Goal: Task Accomplishment & Management: Manage account settings

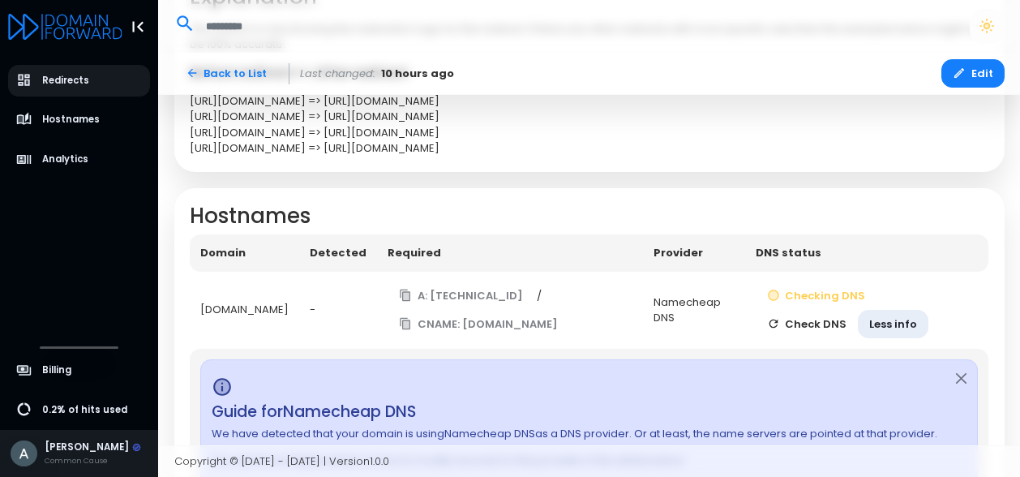
scroll to position [566, 0]
click at [822, 337] on button "Check DNS" at bounding box center [807, 322] width 103 height 28
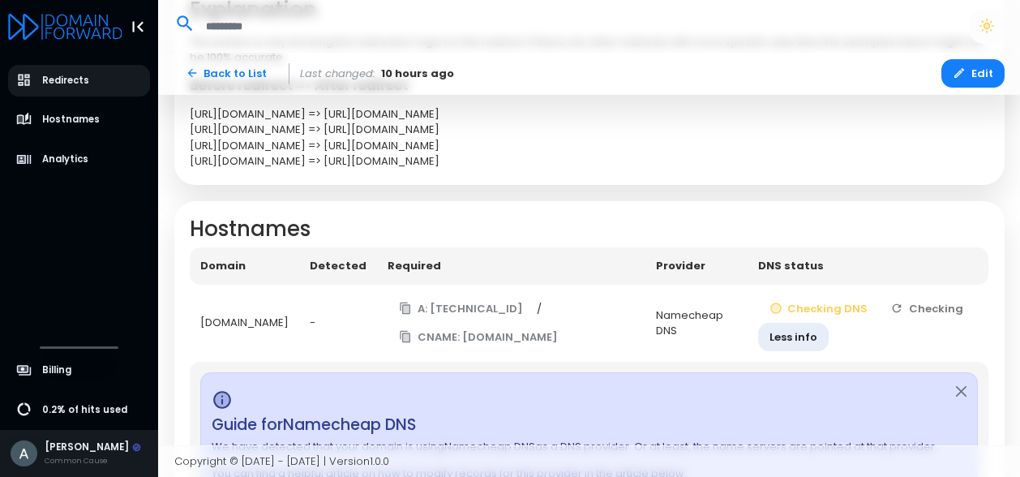
scroll to position [537, 0]
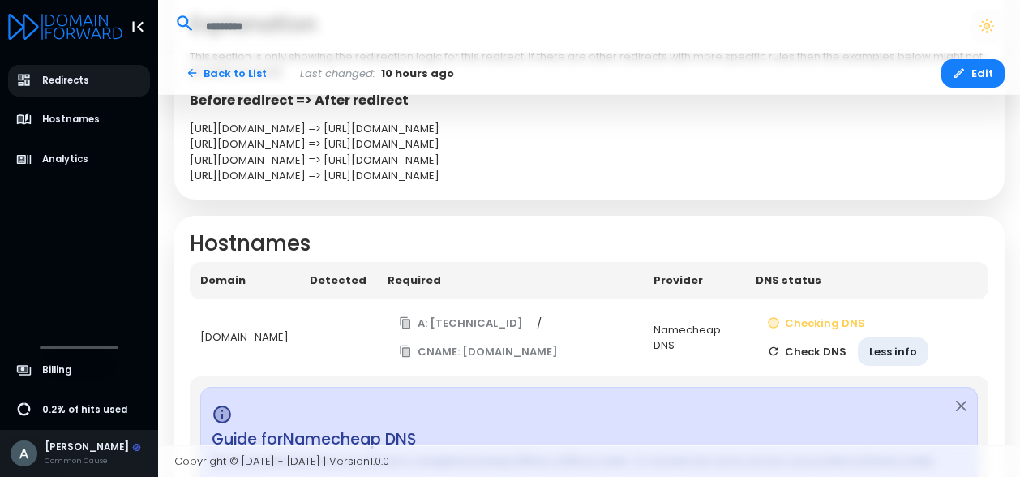
click at [844, 376] on td "Checking DNS Check DNS Less info" at bounding box center [866, 337] width 243 height 77
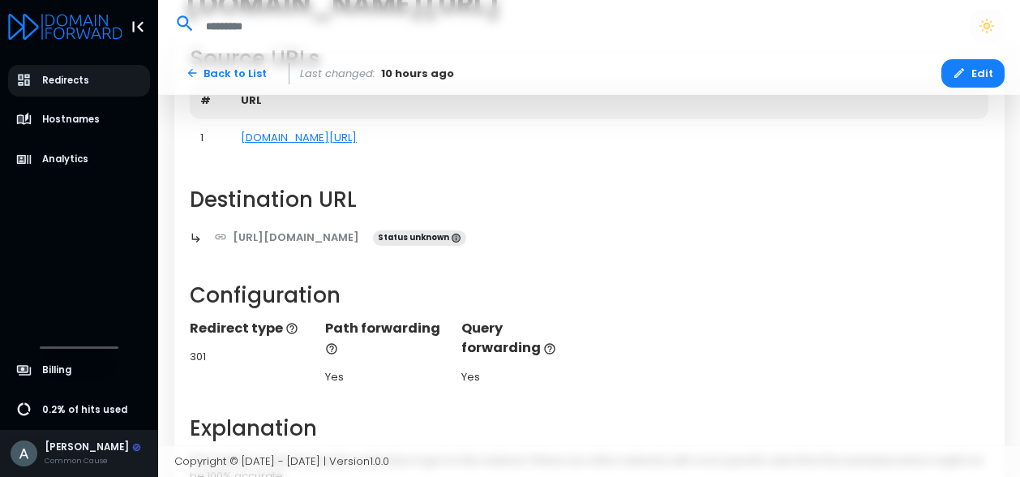
scroll to position [0, 0]
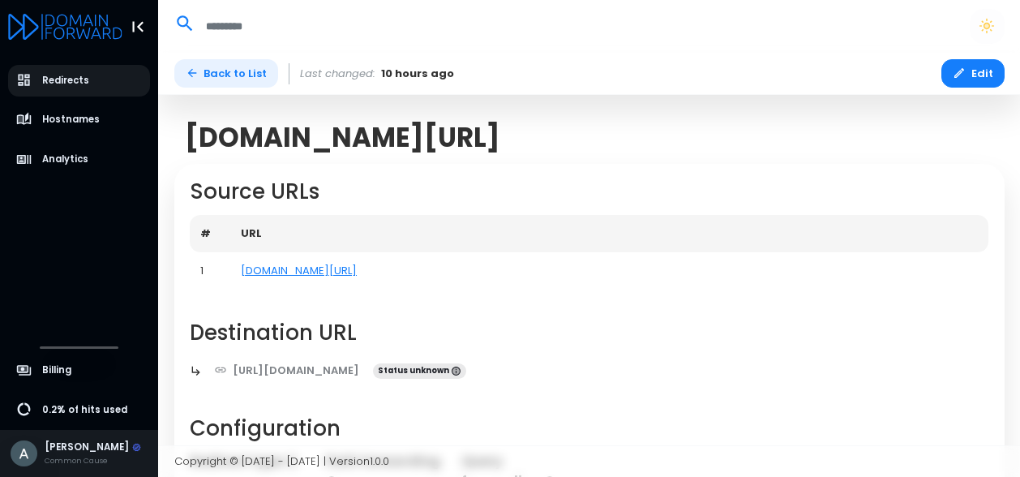
click at [251, 67] on link "Back to List" at bounding box center [226, 73] width 105 height 28
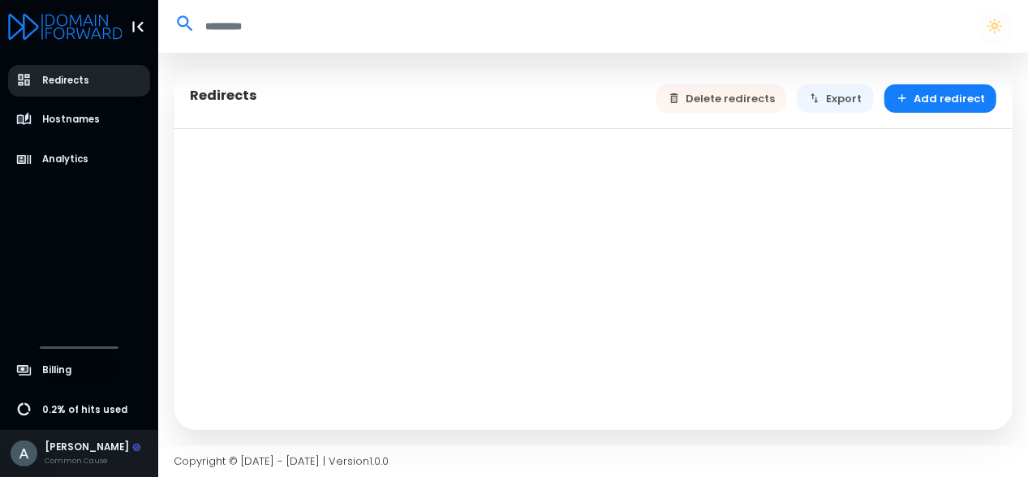
click at [88, 75] on link "Redirects" at bounding box center [79, 81] width 143 height 32
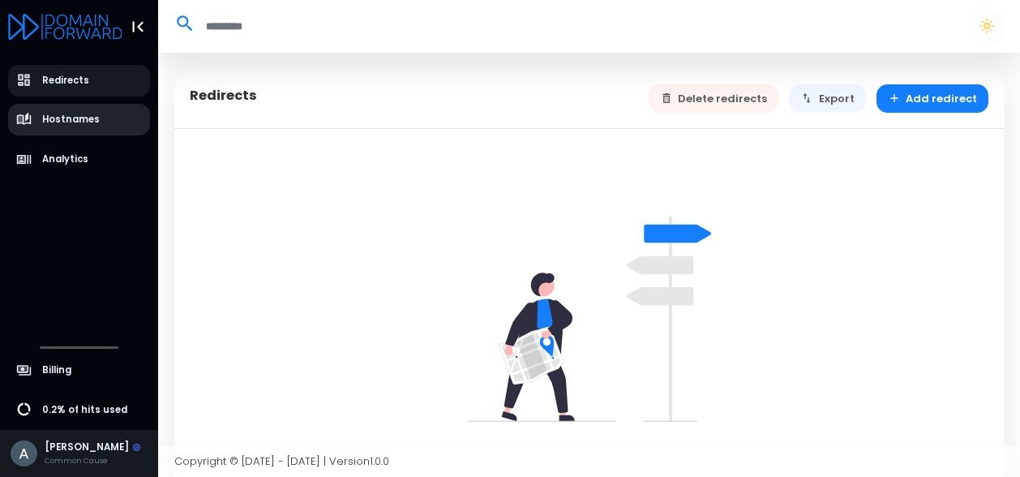
click at [79, 118] on span "Hostnames" at bounding box center [71, 120] width 58 height 14
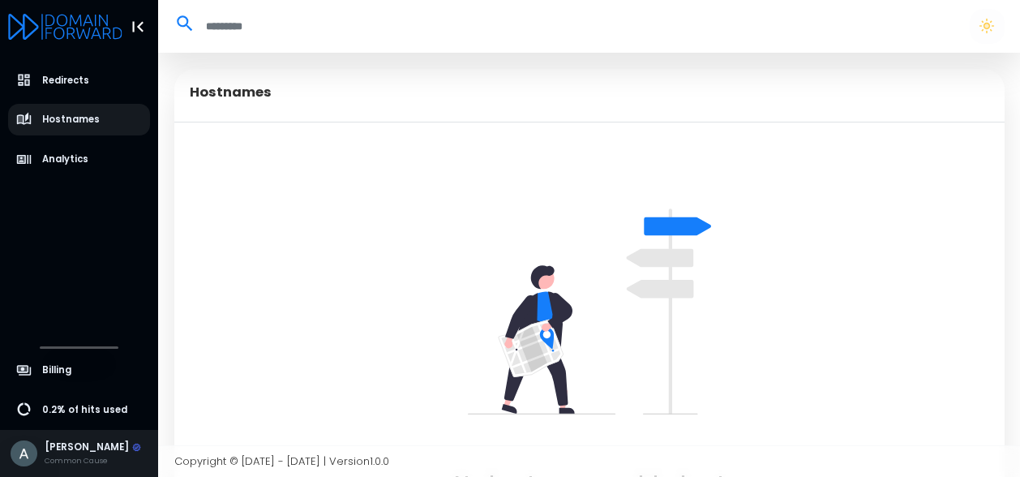
scroll to position [128, 0]
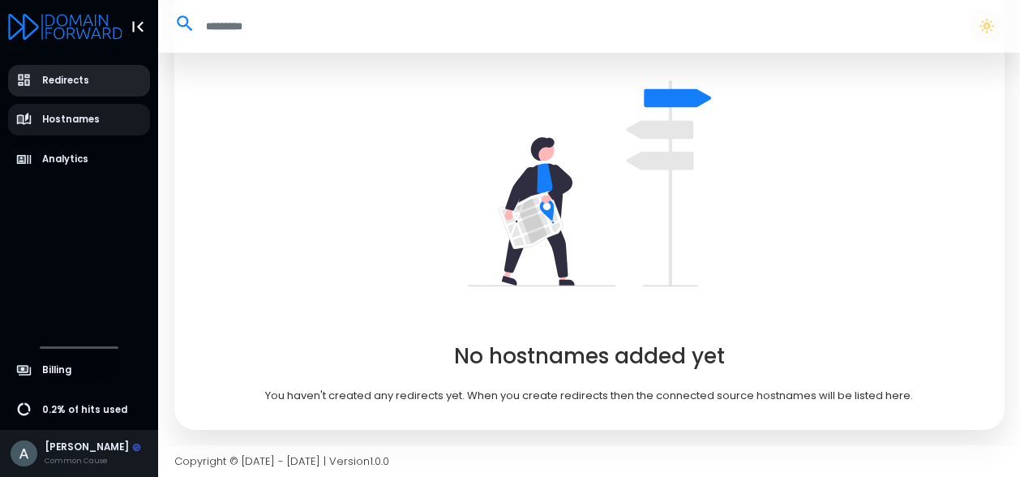
click at [101, 83] on link "Redirects" at bounding box center [79, 81] width 143 height 32
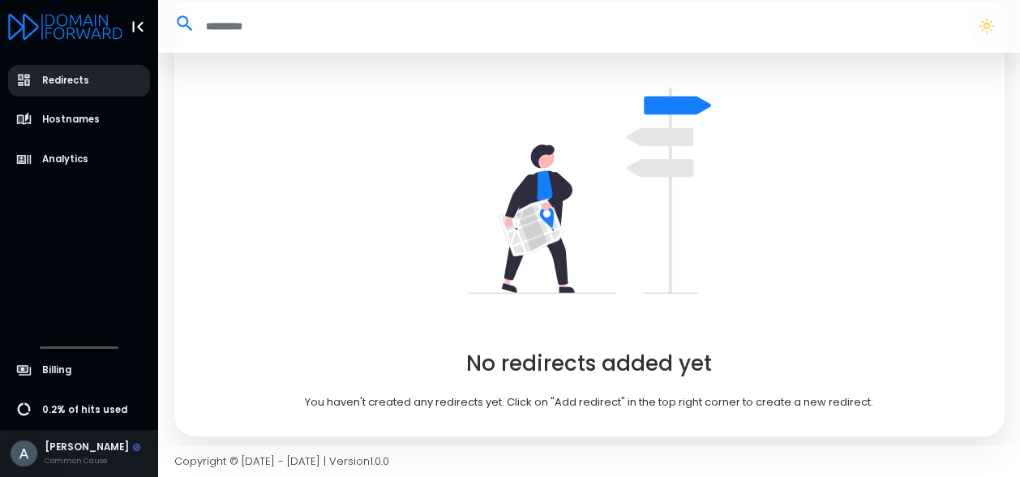
click at [79, 80] on span "Redirects" at bounding box center [65, 81] width 47 height 14
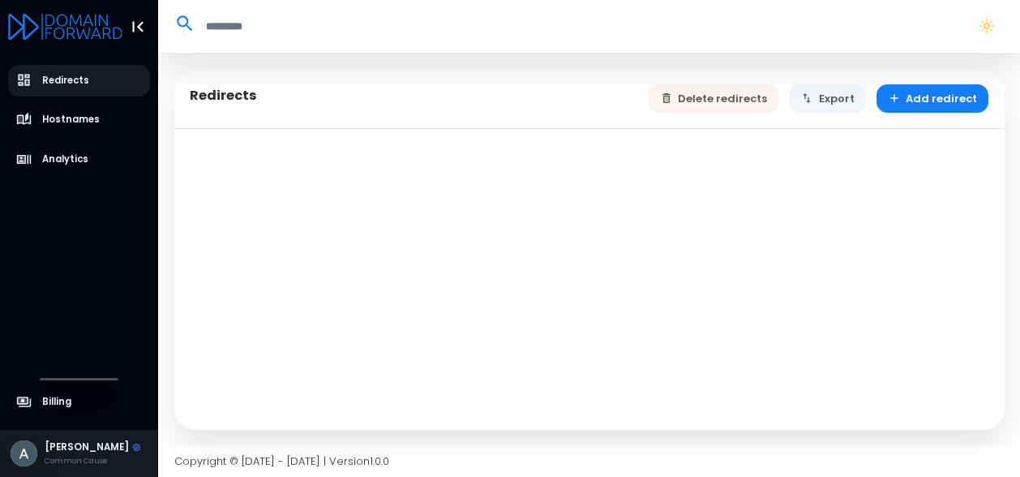
select select "**"
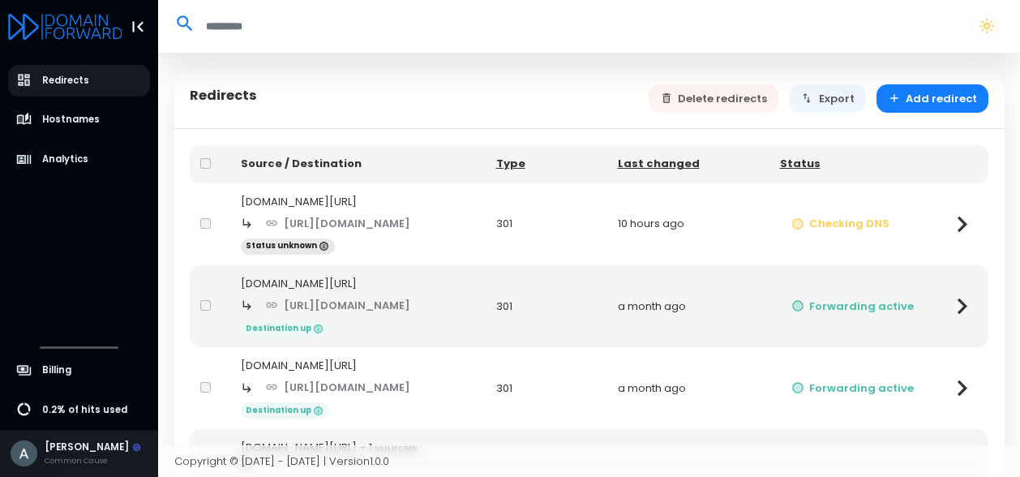
click at [960, 240] on icon at bounding box center [963, 224] width 32 height 32
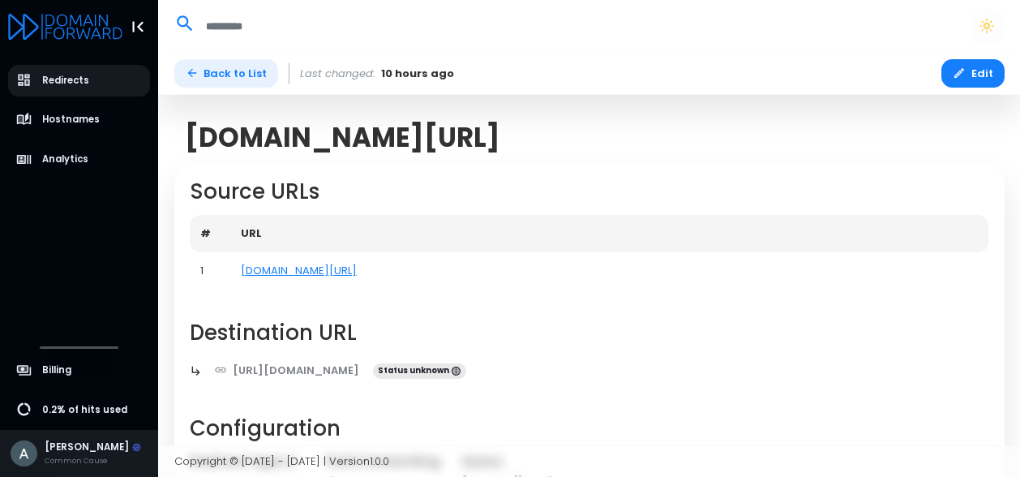
click at [253, 69] on link "Back to List" at bounding box center [226, 73] width 105 height 28
select select "**"
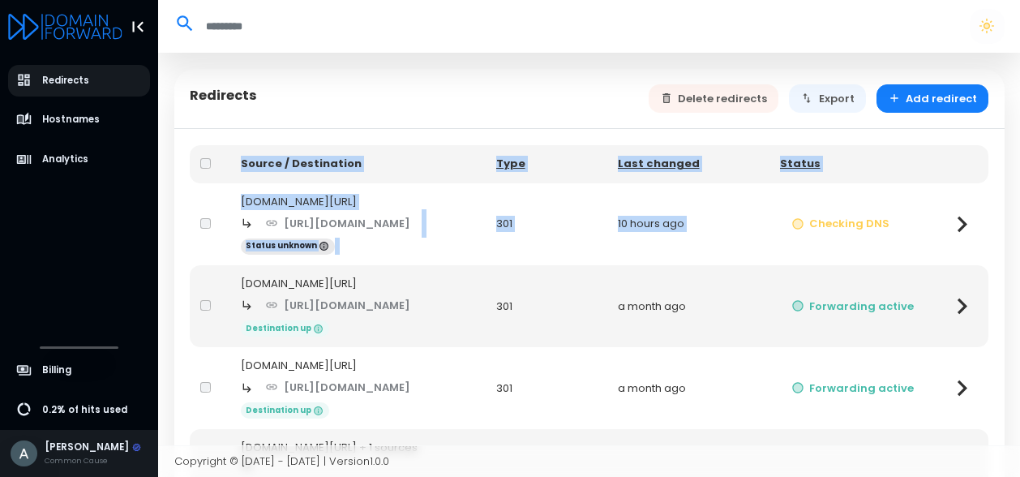
drag, startPoint x: 745, startPoint y: 101, endPoint x: 812, endPoint y: 204, distance: 122.4
click at [812, 204] on div "Redirects Delete redirects Export Add redirect Source / Destination Type Last c…" at bounding box center [589, 388] width 831 height 638
click at [749, 200] on td "10 hours ago" at bounding box center [689, 224] width 162 height 82
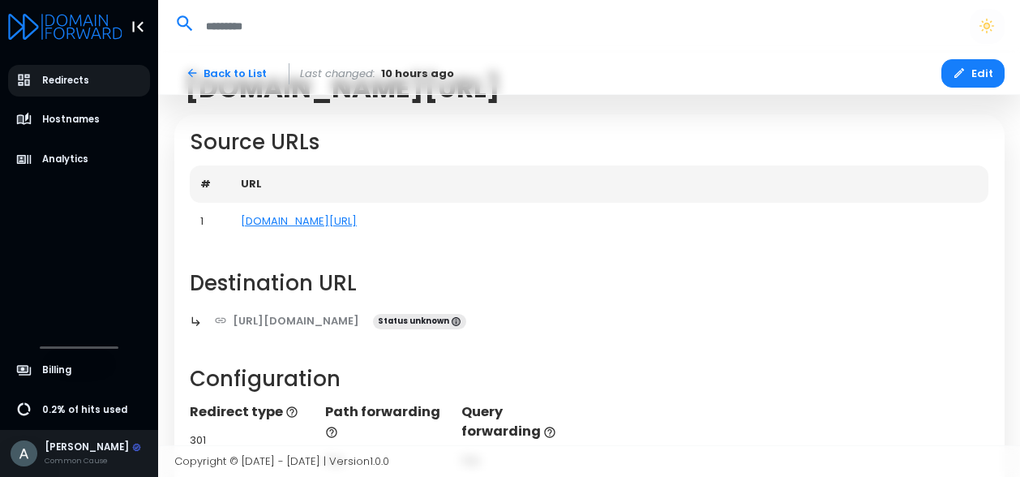
scroll to position [50, 0]
click at [248, 66] on link "Back to List" at bounding box center [226, 73] width 105 height 28
select select "**"
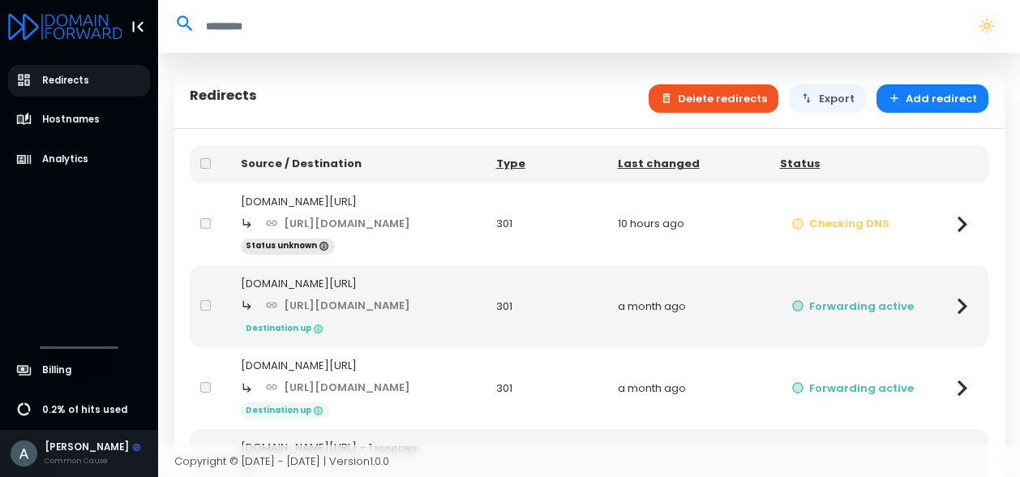
click at [762, 101] on button "Delete redirects" at bounding box center [714, 98] width 131 height 28
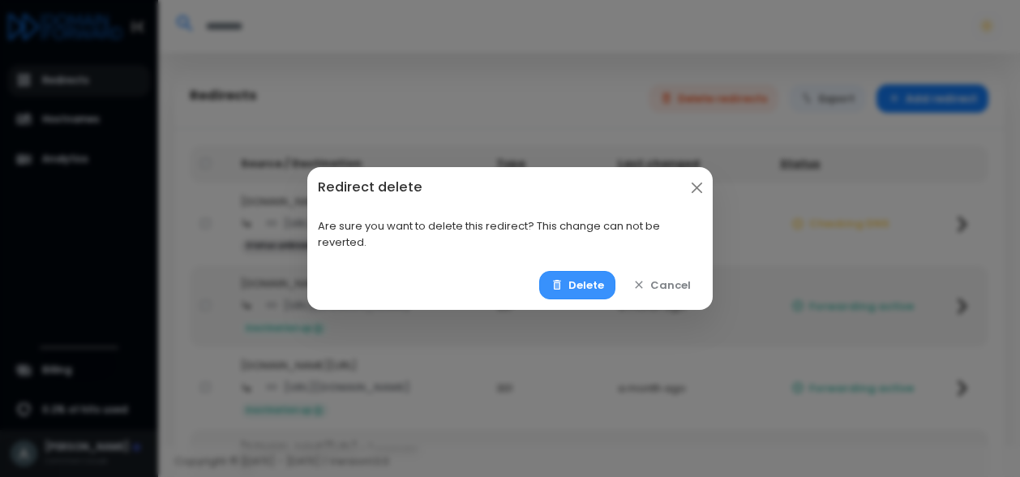
click at [592, 281] on button "Delete" at bounding box center [577, 285] width 77 height 28
click at [583, 281] on button "Delete" at bounding box center [577, 285] width 77 height 28
click at [598, 289] on button "Delete" at bounding box center [577, 285] width 77 height 28
click at [598, 265] on td "301" at bounding box center [547, 224] width 122 height 82
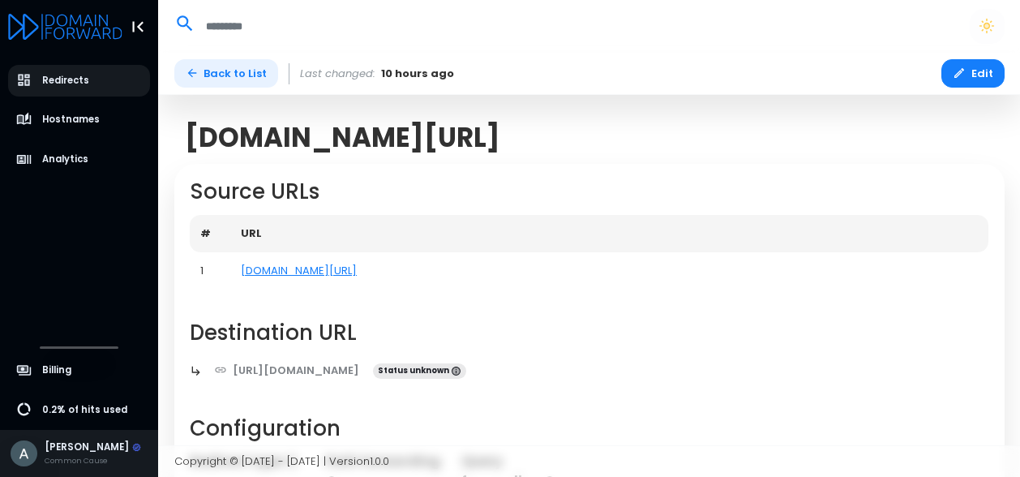
click at [251, 71] on link "Back to List" at bounding box center [226, 73] width 105 height 28
select select "**"
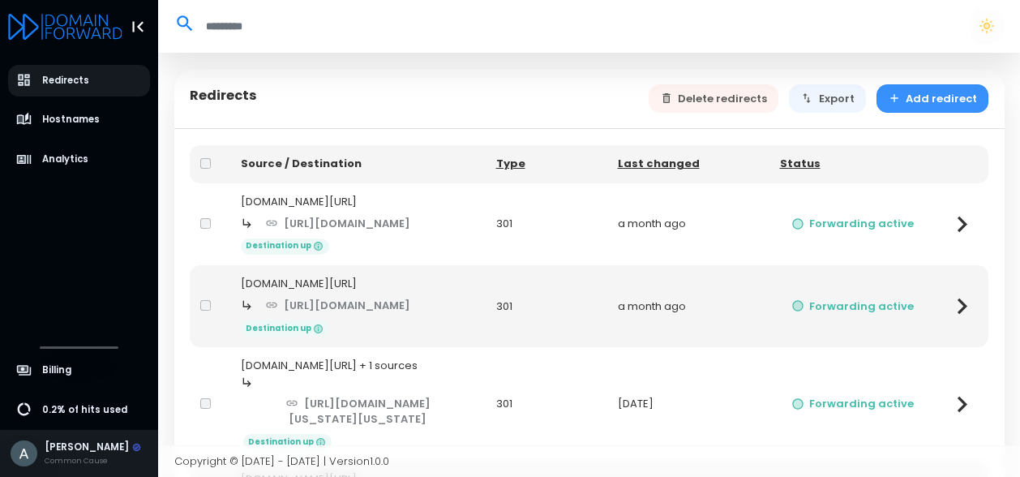
click at [919, 99] on button "Add redirect" at bounding box center [933, 98] width 113 height 28
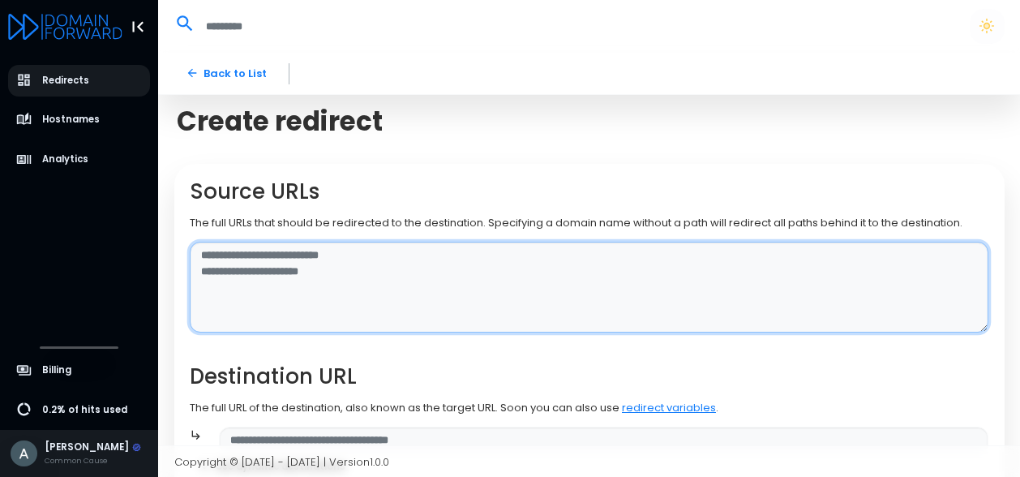
click at [412, 280] on textarea at bounding box center [589, 288] width 799 height 92
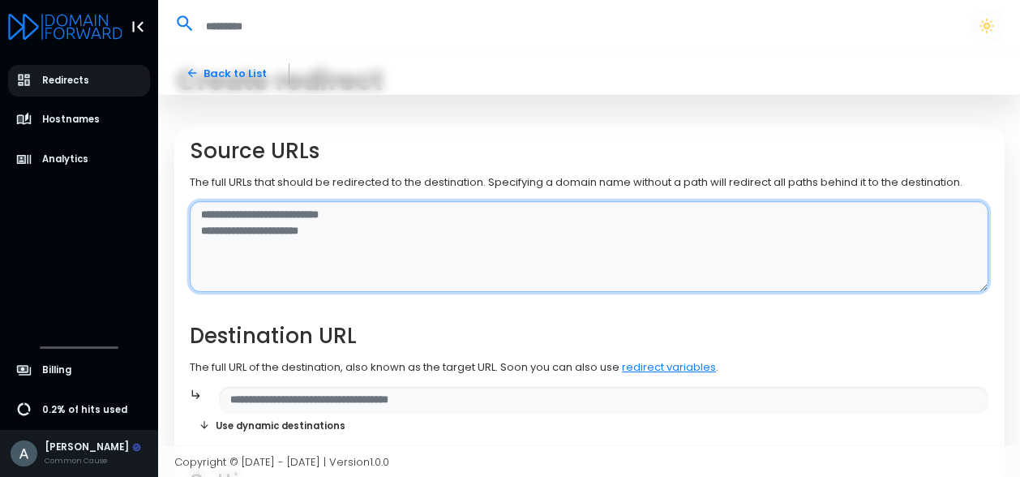
scroll to position [50, 0]
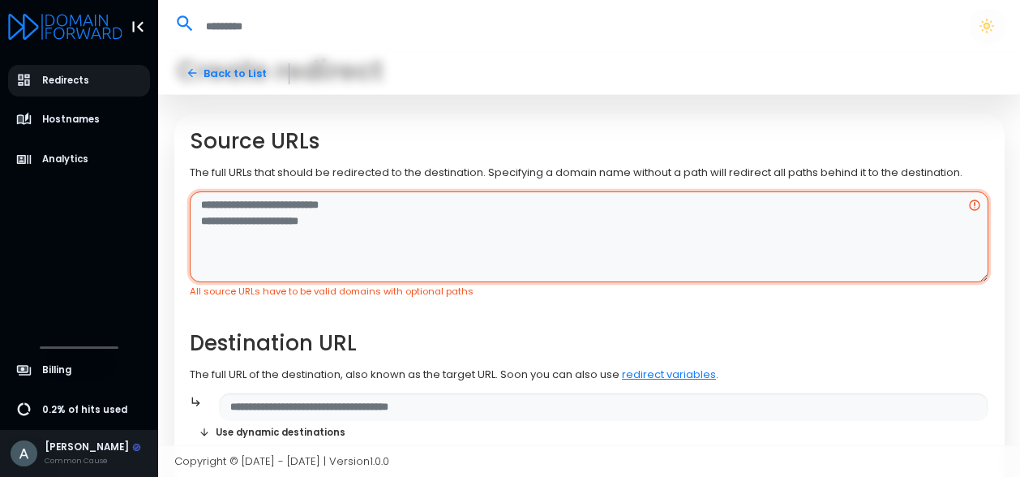
click at [260, 213] on textarea at bounding box center [589, 237] width 799 height 92
paste textarea "**********"
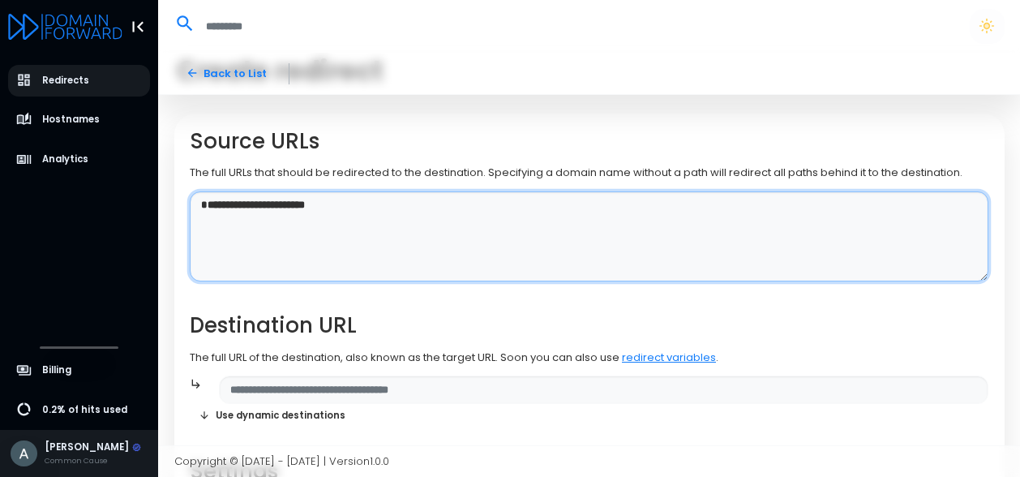
click at [225, 205] on textarea "**********" at bounding box center [589, 236] width 799 height 91
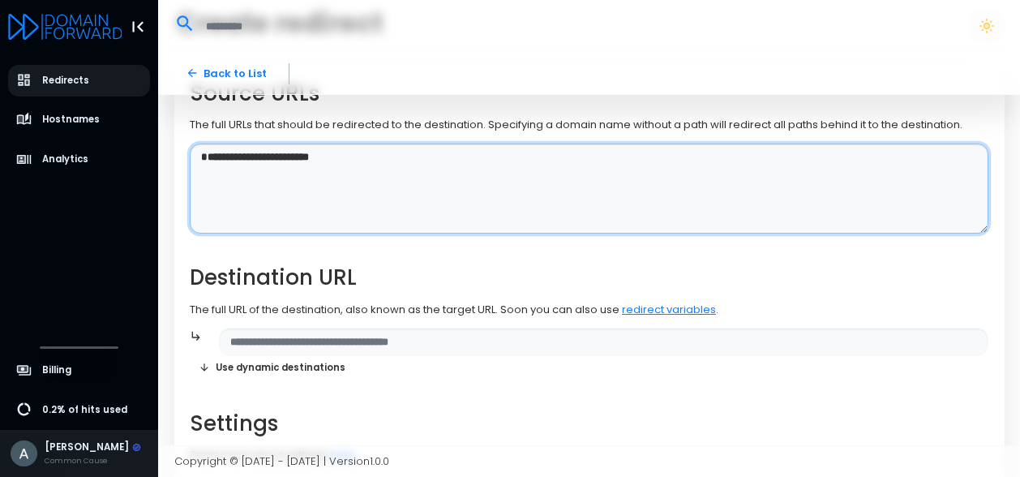
scroll to position [101, 0]
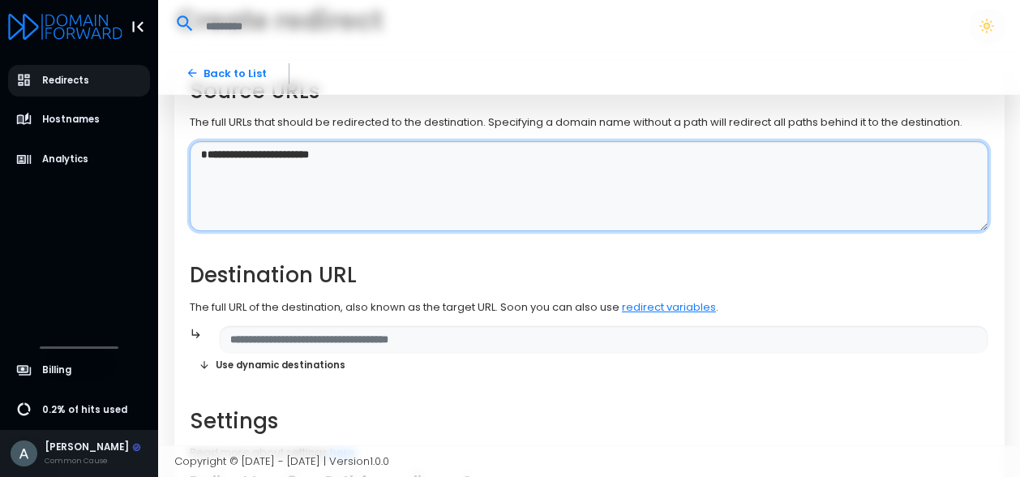
type textarea "**********"
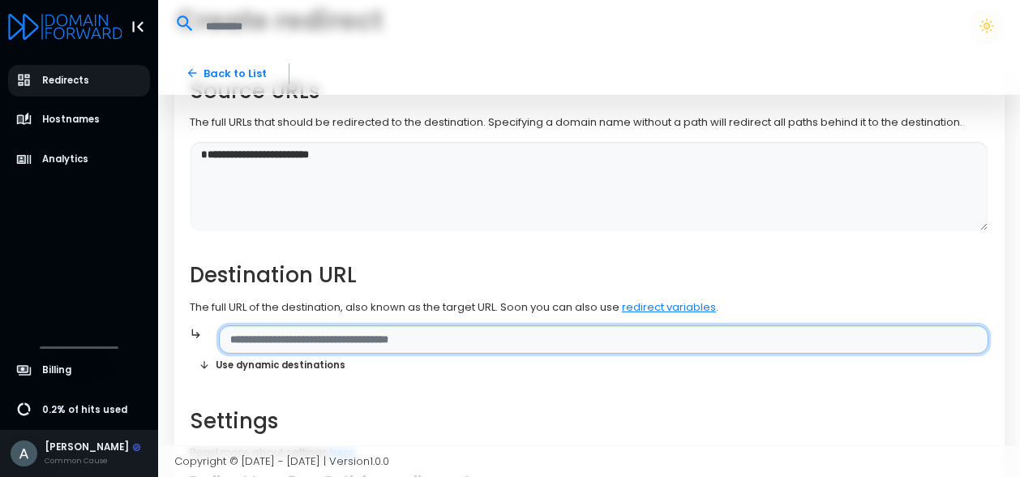
click at [404, 343] on input "text" at bounding box center [604, 339] width 770 height 28
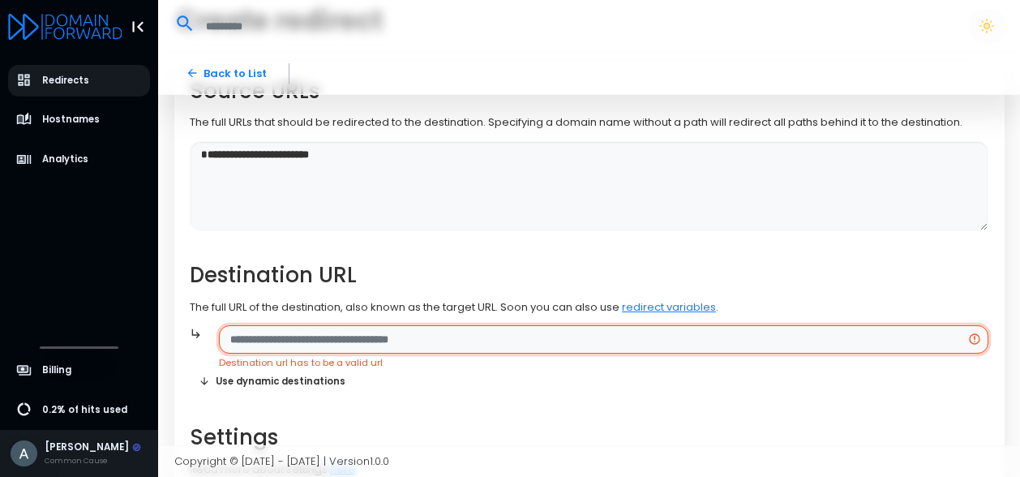
click at [384, 344] on input "text" at bounding box center [604, 339] width 770 height 28
paste input "**********"
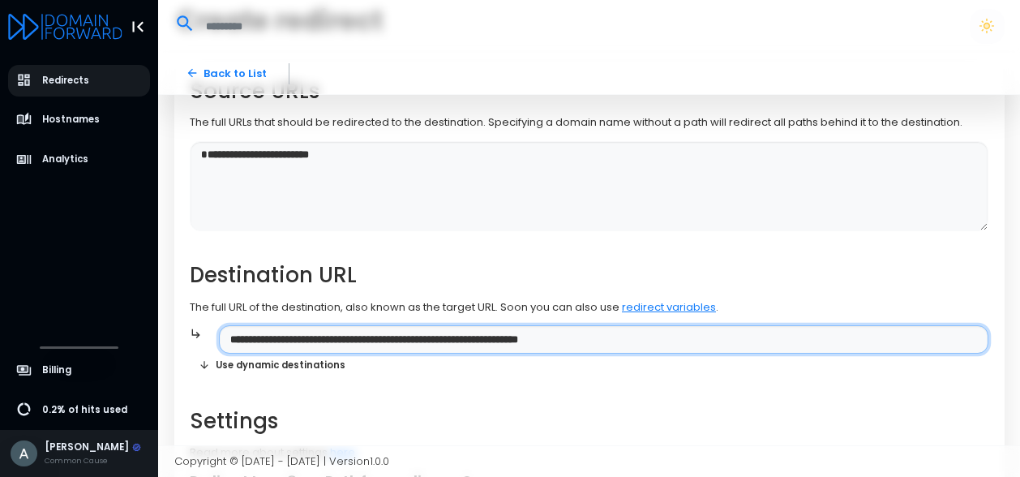
type input "**********"
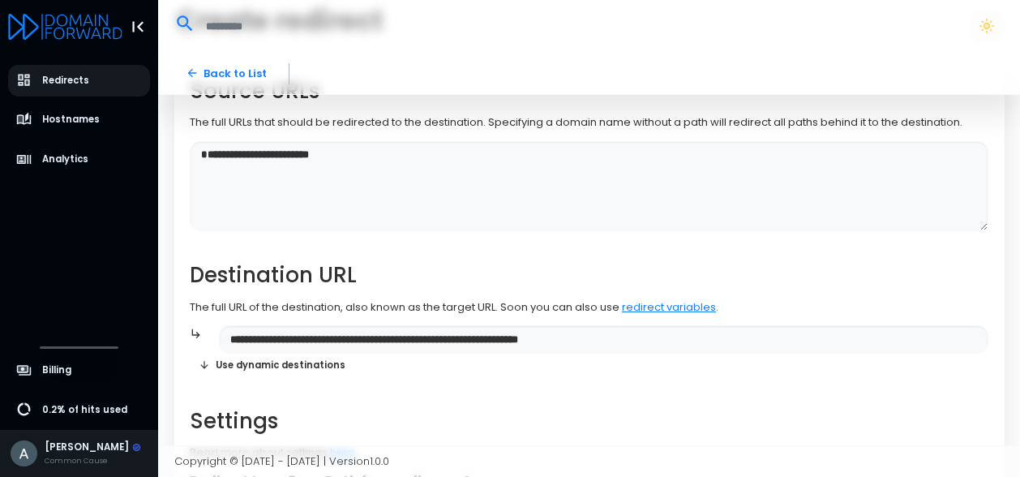
click at [451, 418] on h2 "Settings" at bounding box center [589, 421] width 799 height 25
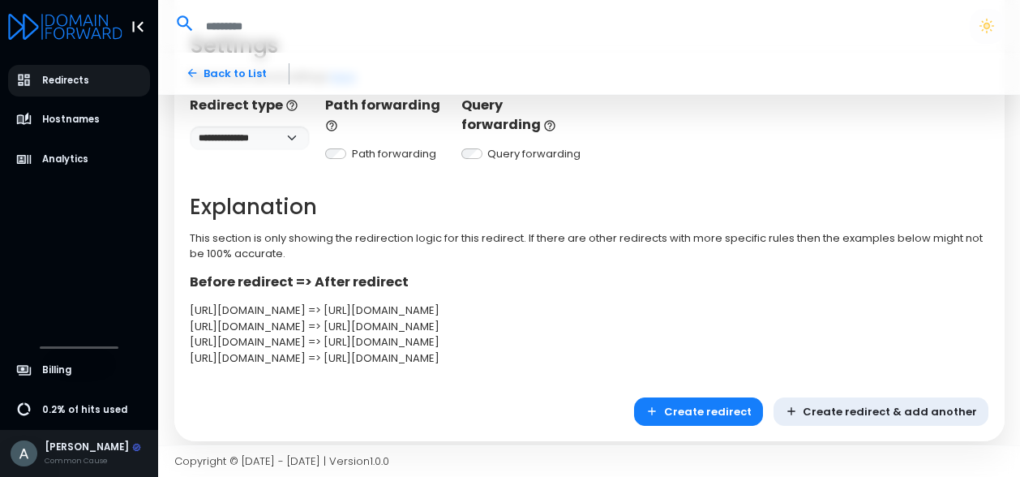
scroll to position [502, 0]
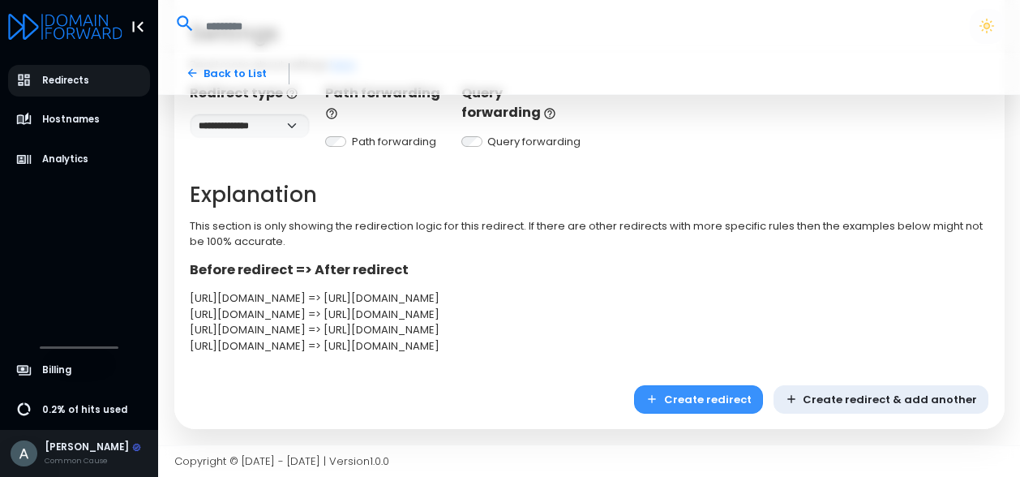
click at [690, 394] on button "Create redirect" at bounding box center [698, 399] width 129 height 28
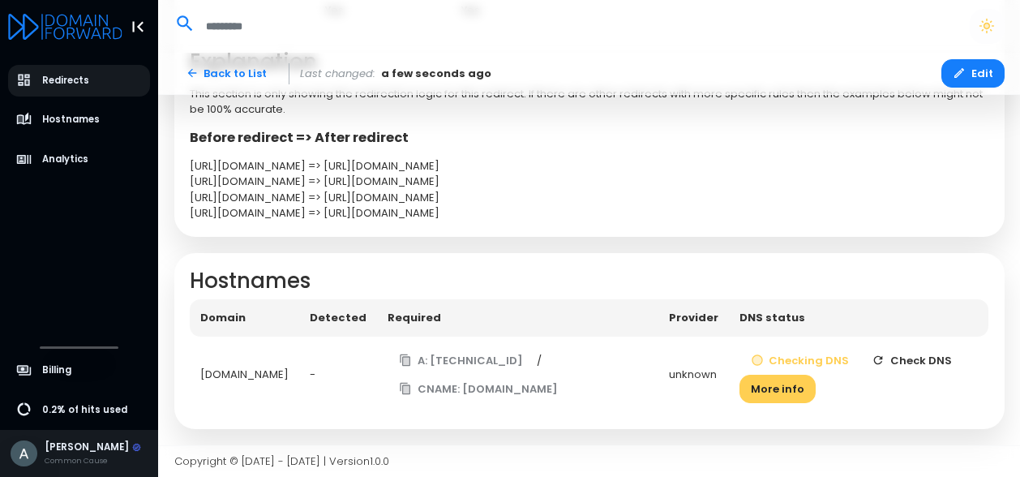
scroll to position [513, 0]
drag, startPoint x: 797, startPoint y: 385, endPoint x: 613, endPoint y: 374, distance: 183.7
click at [613, 374] on tr "[DOMAIN_NAME] - A: [TECHNICAL_ID] / CNAME: [DOMAIN_NAME] unknown Checking DNS C…" at bounding box center [589, 375] width 799 height 77
click at [471, 341] on div "Copy to clipboard" at bounding box center [450, 350] width 92 height 19
click at [487, 363] on button "A: [TECHNICAL_ID]" at bounding box center [461, 361] width 147 height 28
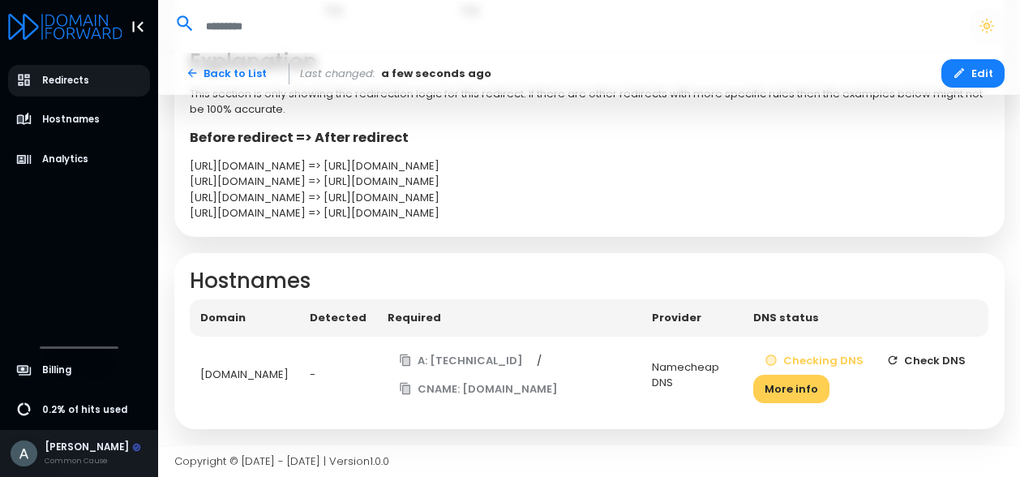
click at [912, 363] on button "Check DNS" at bounding box center [926, 361] width 103 height 28
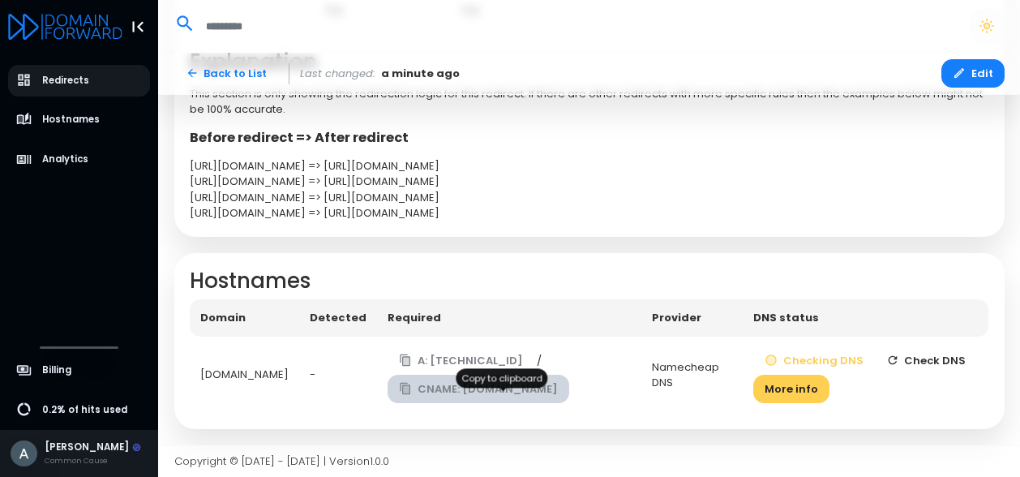
click at [541, 393] on button "CNAME: [DOMAIN_NAME]" at bounding box center [479, 389] width 182 height 28
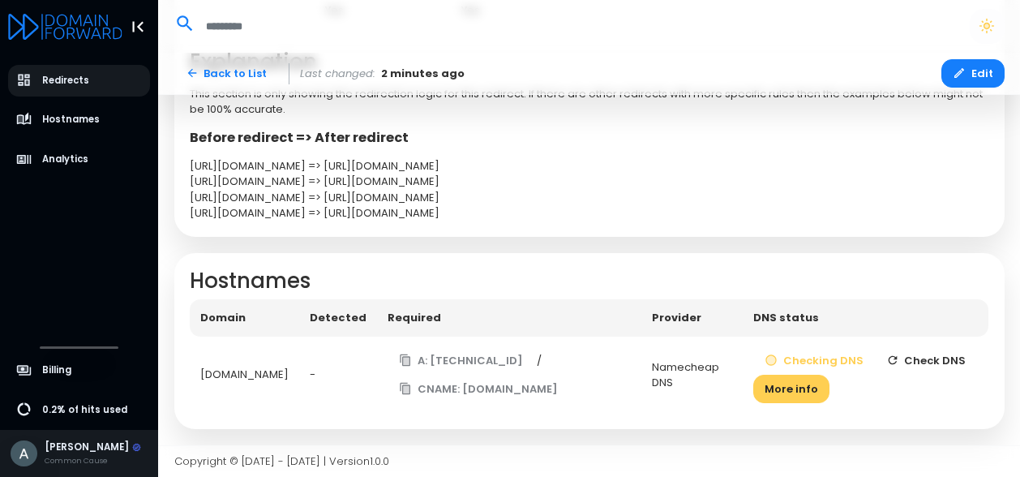
click at [913, 360] on button "Check DNS" at bounding box center [926, 361] width 103 height 28
click at [942, 357] on button "Check DNS" at bounding box center [926, 361] width 103 height 28
click at [815, 384] on button "More info" at bounding box center [792, 389] width 76 height 28
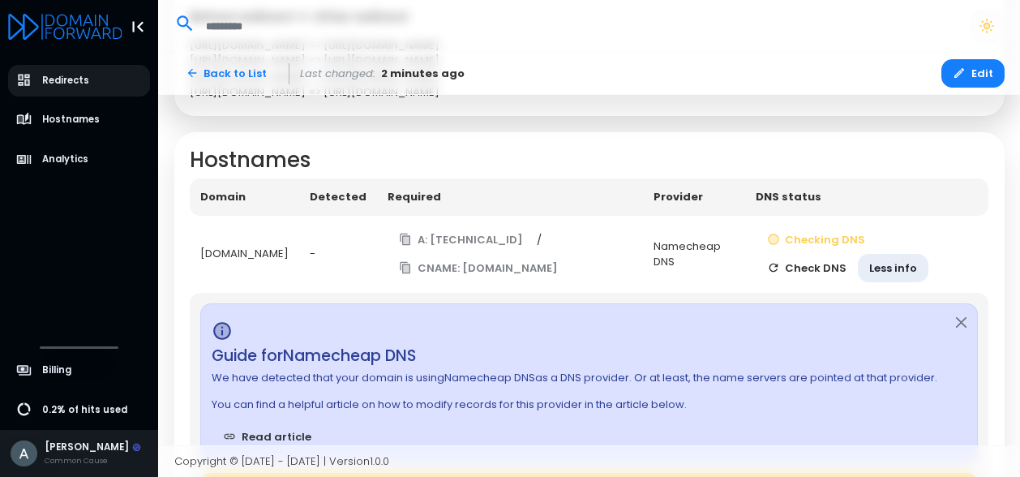
scroll to position [640, 0]
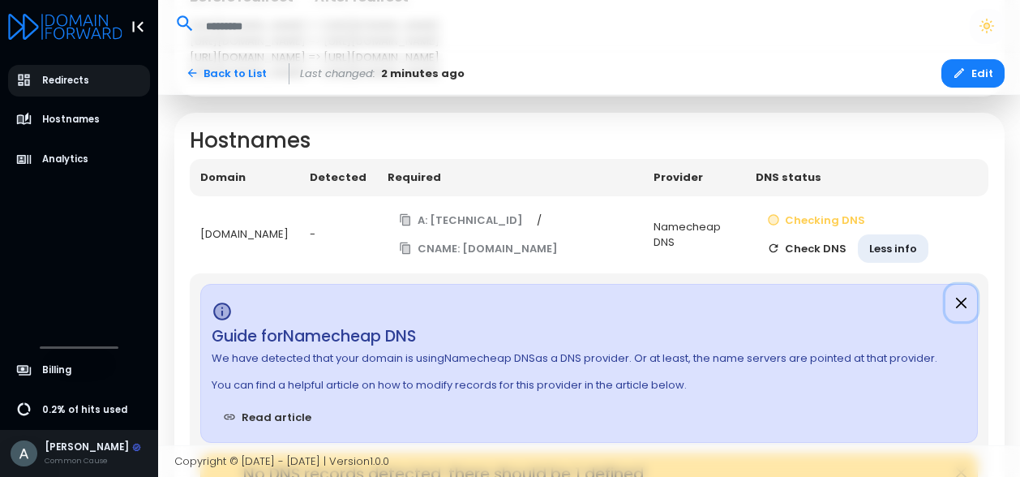
click at [965, 320] on button "Close" at bounding box center [962, 303] width 32 height 37
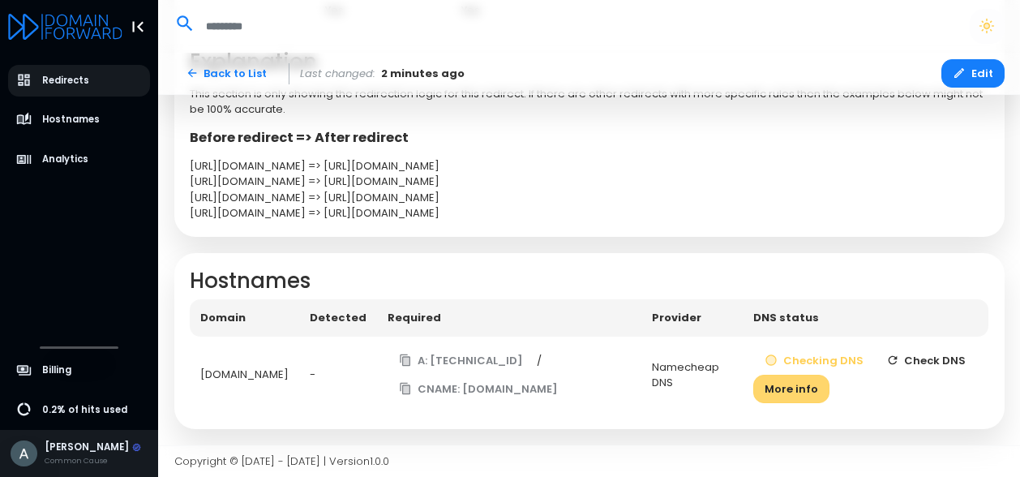
click at [818, 398] on button "More info" at bounding box center [792, 389] width 76 height 28
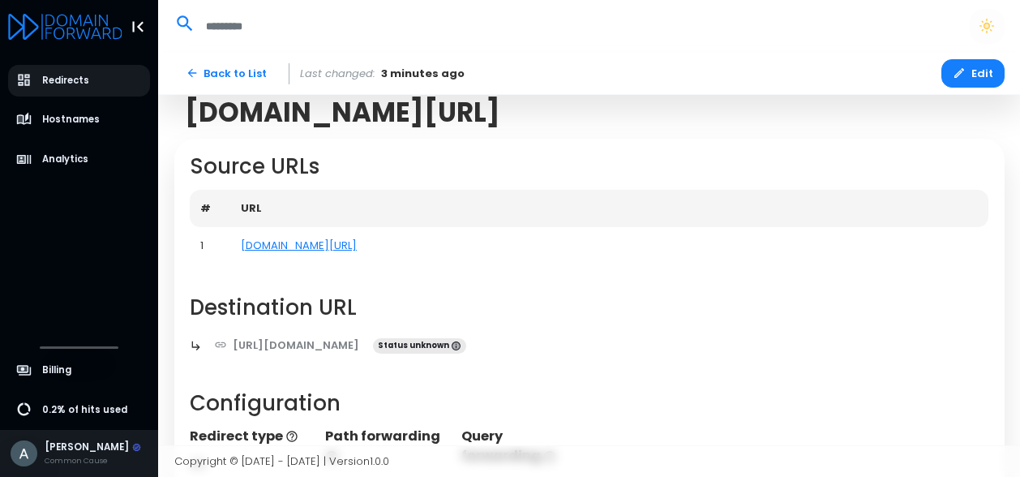
scroll to position [0, 0]
